Goal: Information Seeking & Learning: Understand process/instructions

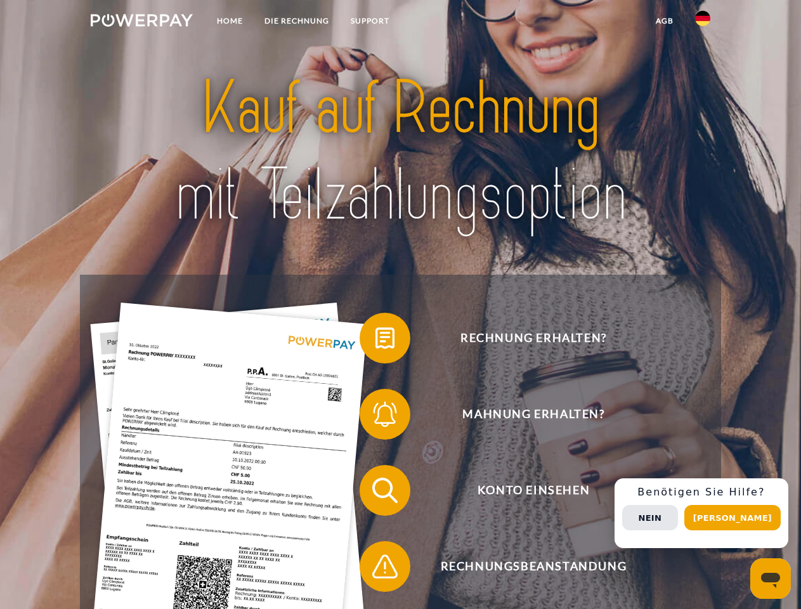
click at [141, 22] on img at bounding box center [142, 20] width 102 height 13
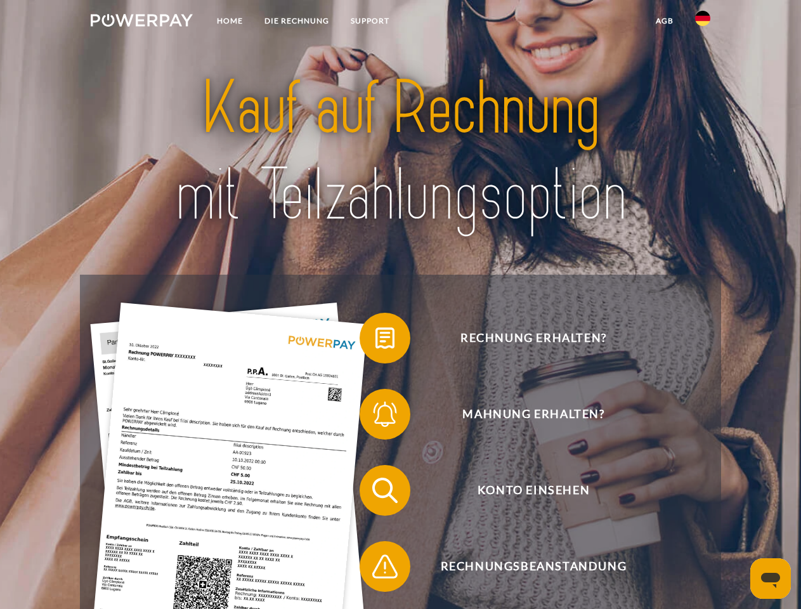
click at [703, 22] on img at bounding box center [702, 18] width 15 height 15
click at [664, 21] on link "agb" at bounding box center [664, 21] width 39 height 23
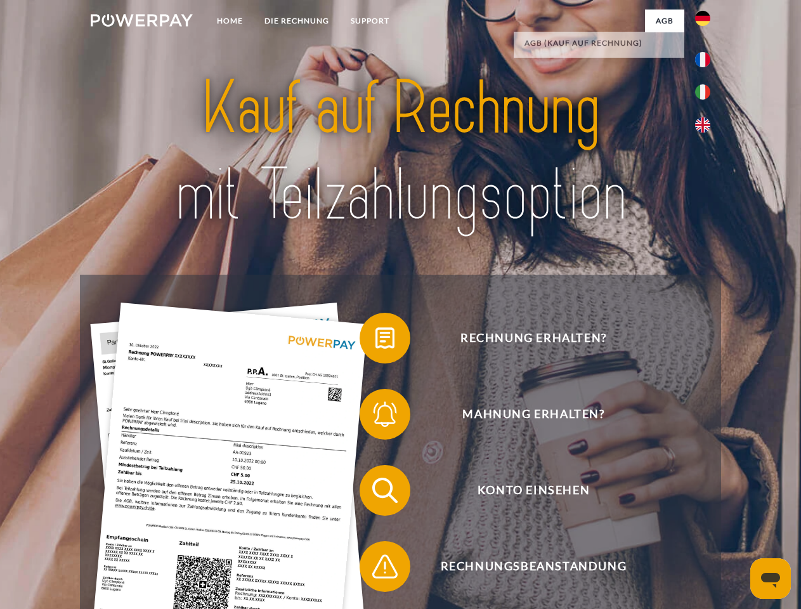
click at [376, 341] on span at bounding box center [365, 337] width 63 height 63
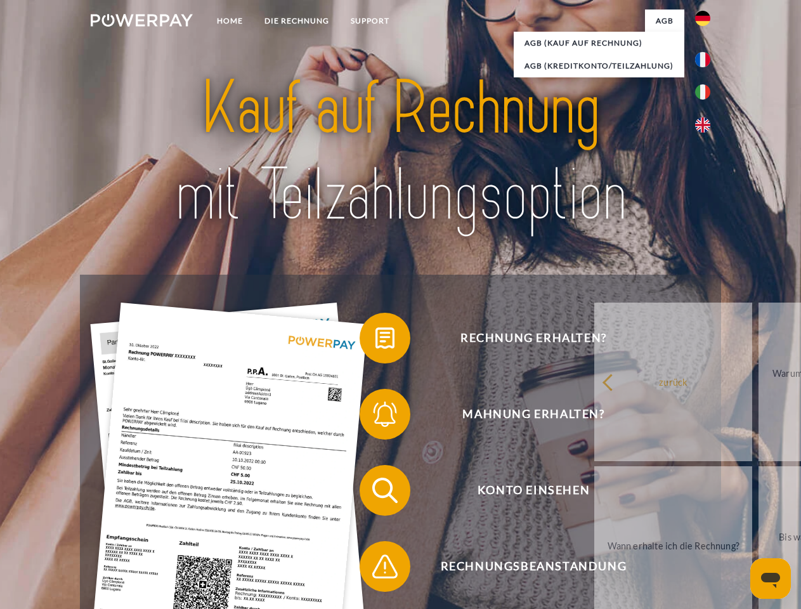
click at [376, 417] on span at bounding box center [365, 413] width 63 height 63
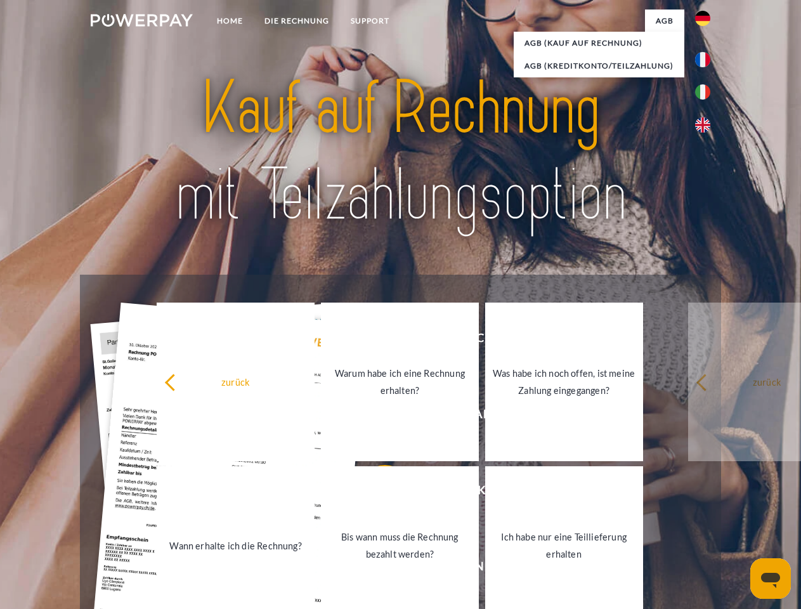
click at [376, 493] on link "Bis wann muss die Rechnung bezahlt werden?" at bounding box center [400, 545] width 158 height 159
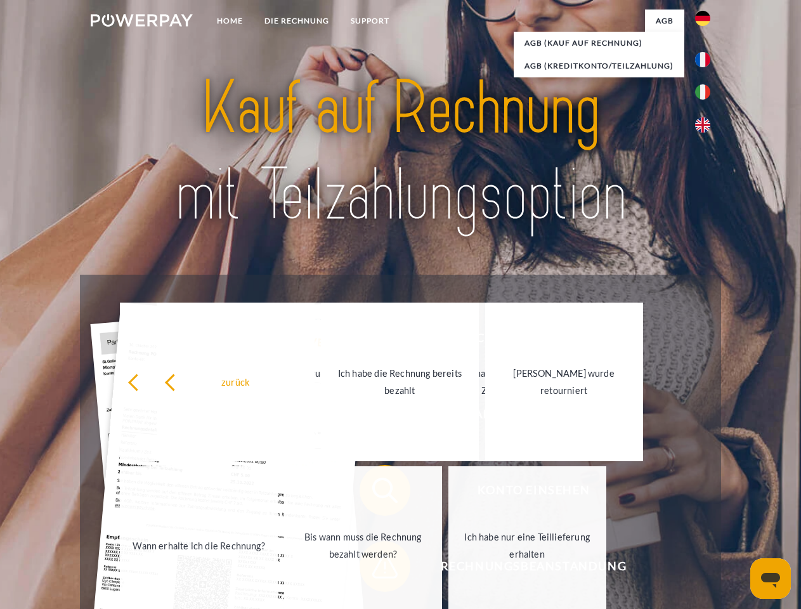
click at [448, 569] on link "Ich habe nur eine Teillieferung erhalten" at bounding box center [527, 545] width 158 height 159
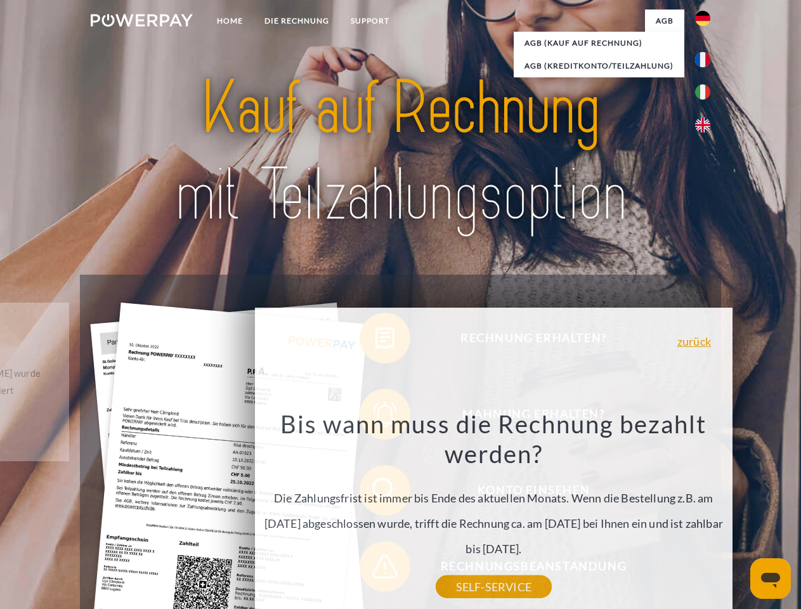
click at [706, 513] on div "Rechnung erhalten? Mahnung erhalten? Konto einsehen" at bounding box center [400, 528] width 641 height 507
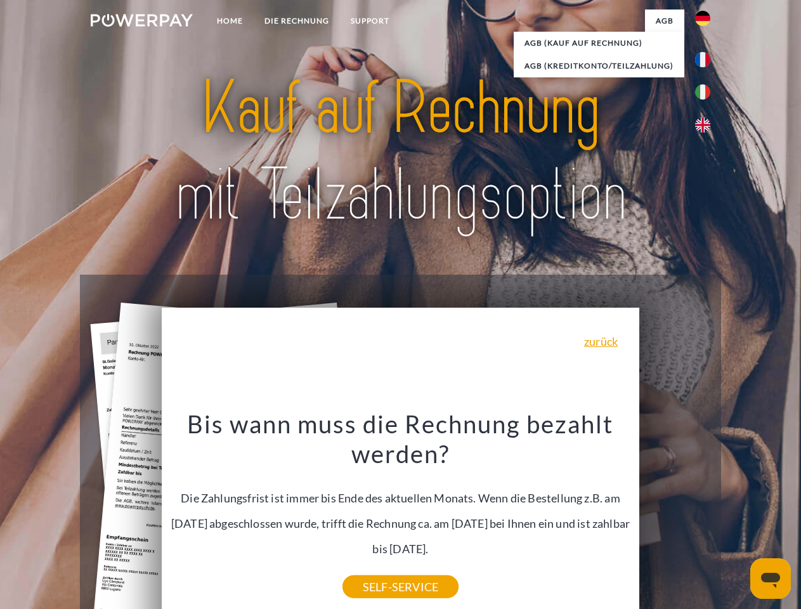
click at [675, 516] on span "Konto einsehen" at bounding box center [533, 490] width 311 height 51
click at [737, 518] on header "Home DIE RECHNUNG SUPPORT" at bounding box center [400, 438] width 801 height 876
